Goal: Find specific page/section

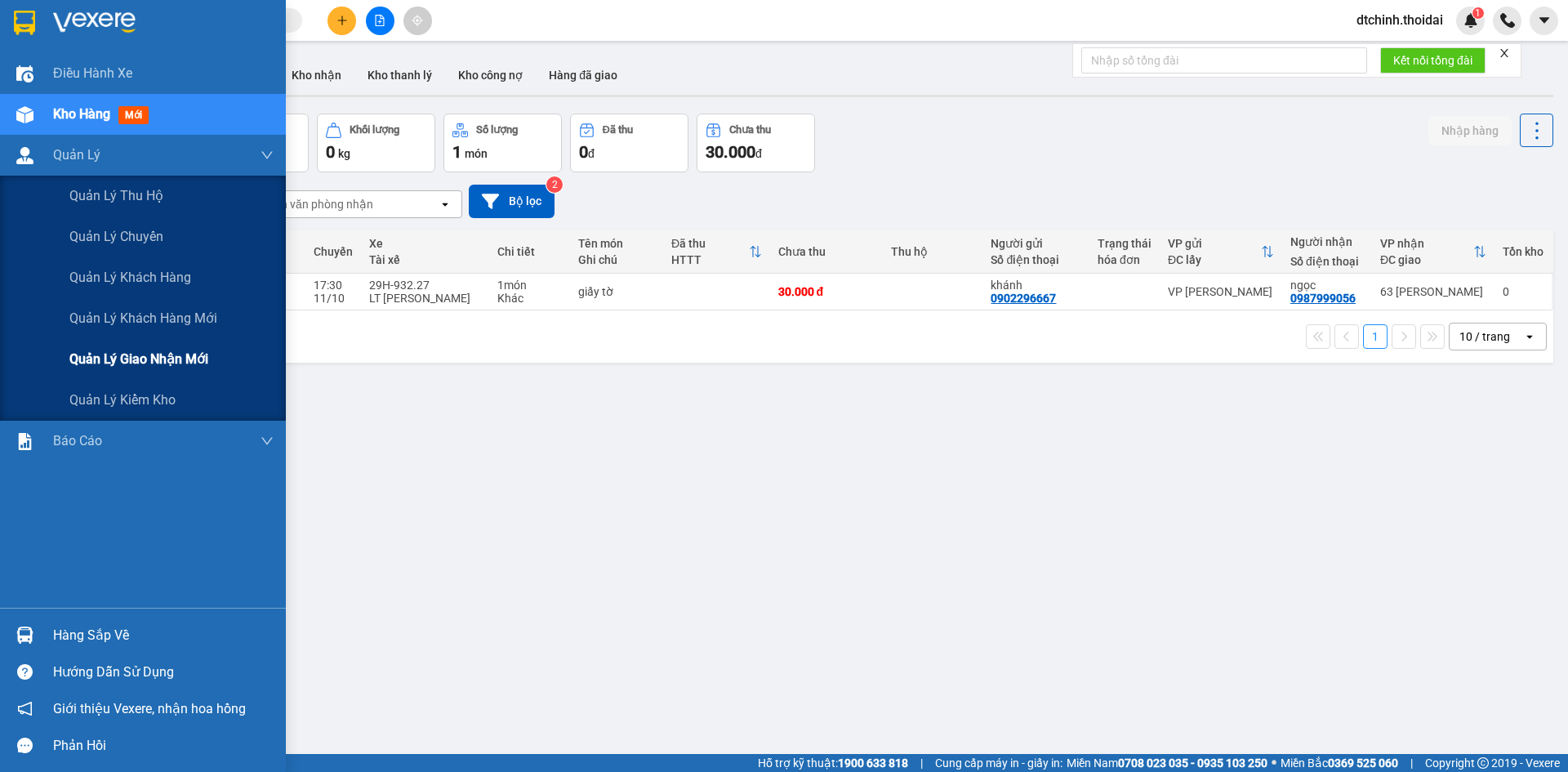
click at [177, 349] on span "Quản lý giao nhận mới" at bounding box center [138, 359] width 139 height 21
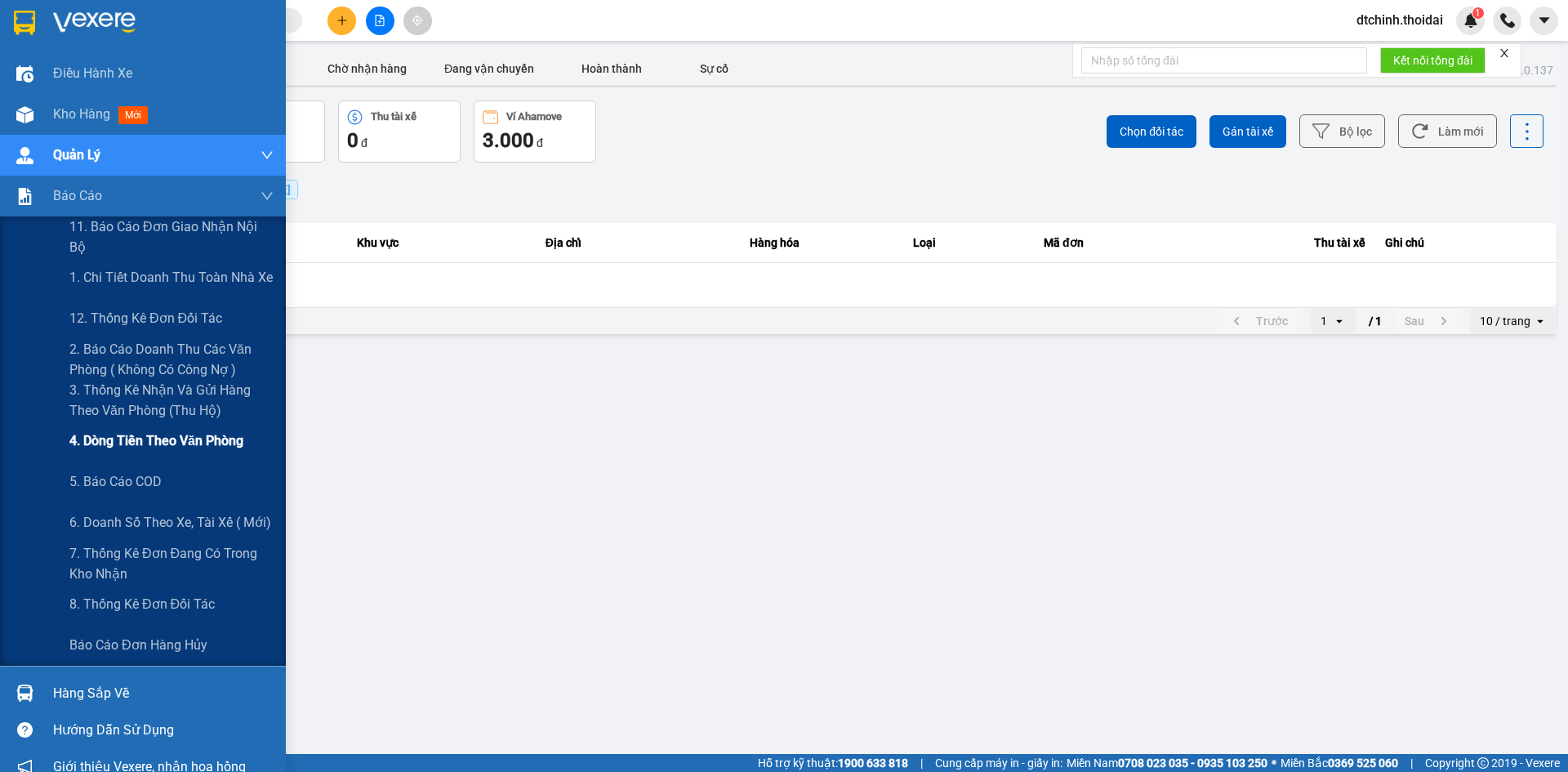
click at [197, 453] on div "4. Dòng tiền theo văn phòng" at bounding box center [171, 441] width 204 height 40
